Goal: Information Seeking & Learning: Learn about a topic

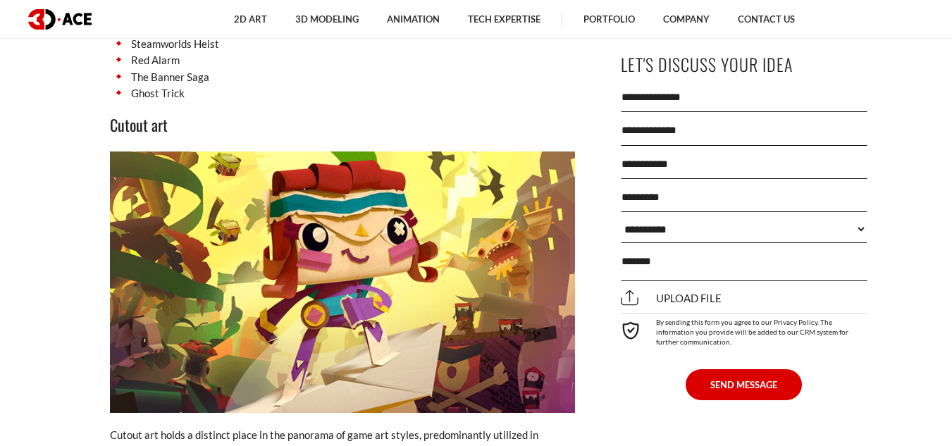
scroll to position [3936, 0]
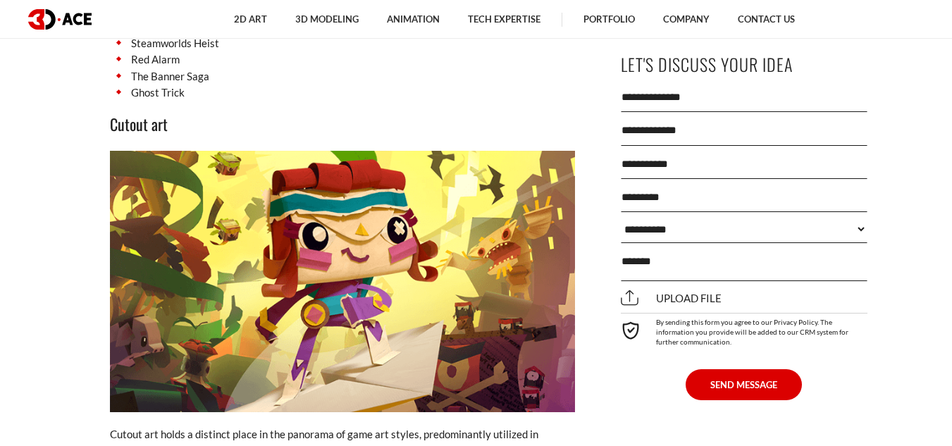
click at [396, 185] on img at bounding box center [342, 282] width 465 height 262
click at [403, 229] on img at bounding box center [342, 282] width 465 height 262
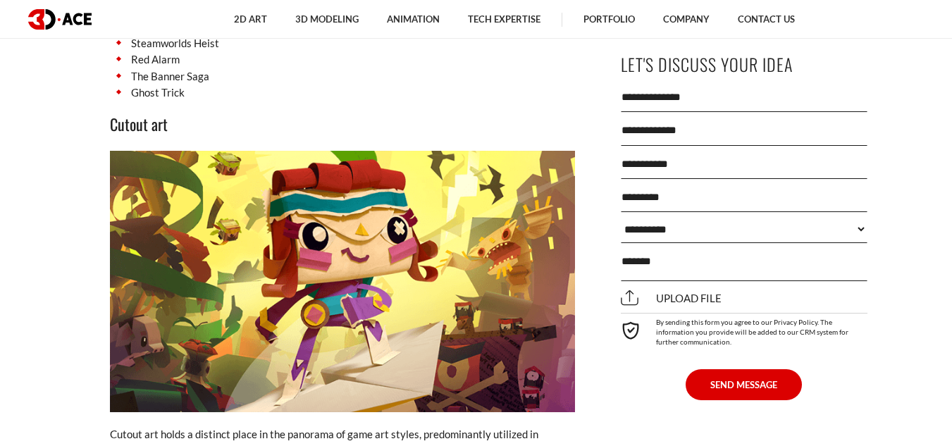
click at [403, 229] on img at bounding box center [342, 282] width 465 height 262
drag, startPoint x: 403, startPoint y: 229, endPoint x: 890, endPoint y: -14, distance: 543.9
click at [422, 246] on img at bounding box center [342, 282] width 465 height 262
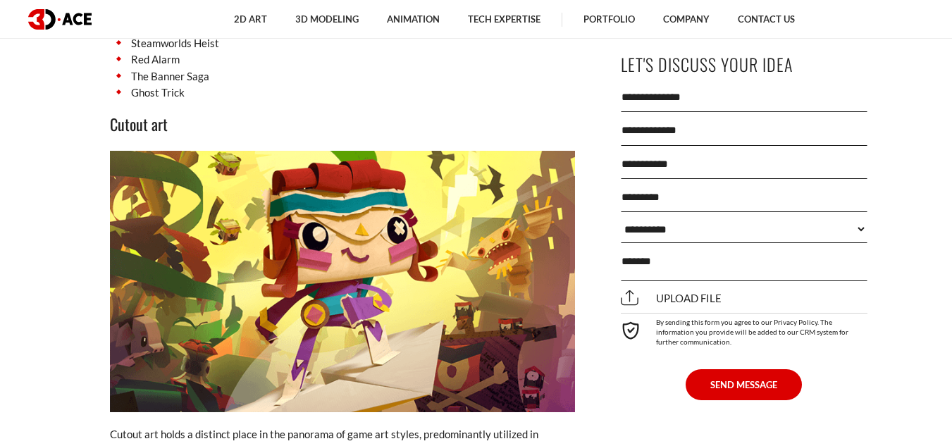
click at [422, 246] on img at bounding box center [342, 282] width 465 height 262
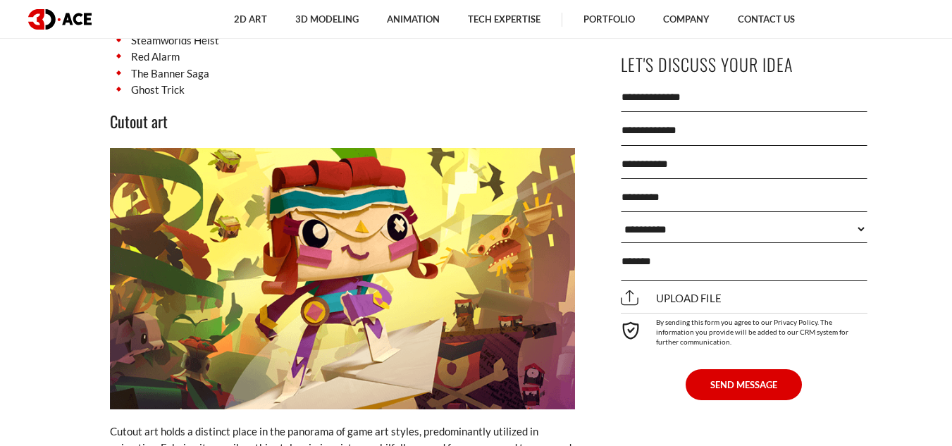
scroll to position [3940, 0]
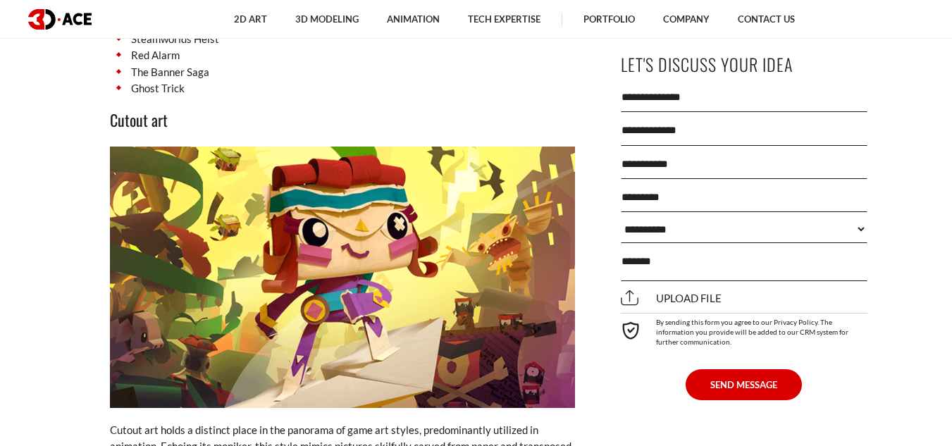
click at [229, 334] on img at bounding box center [342, 278] width 465 height 262
